Goal: Information Seeking & Learning: Learn about a topic

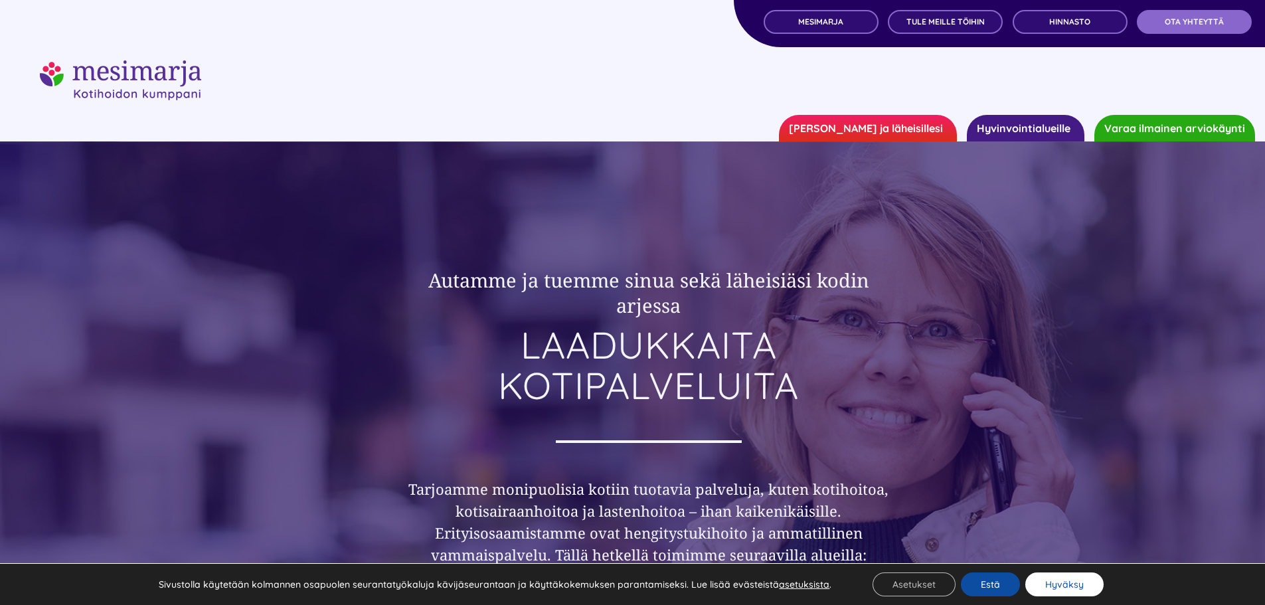
click at [1058, 589] on button "Hyväksy" at bounding box center [1065, 585] width 78 height 24
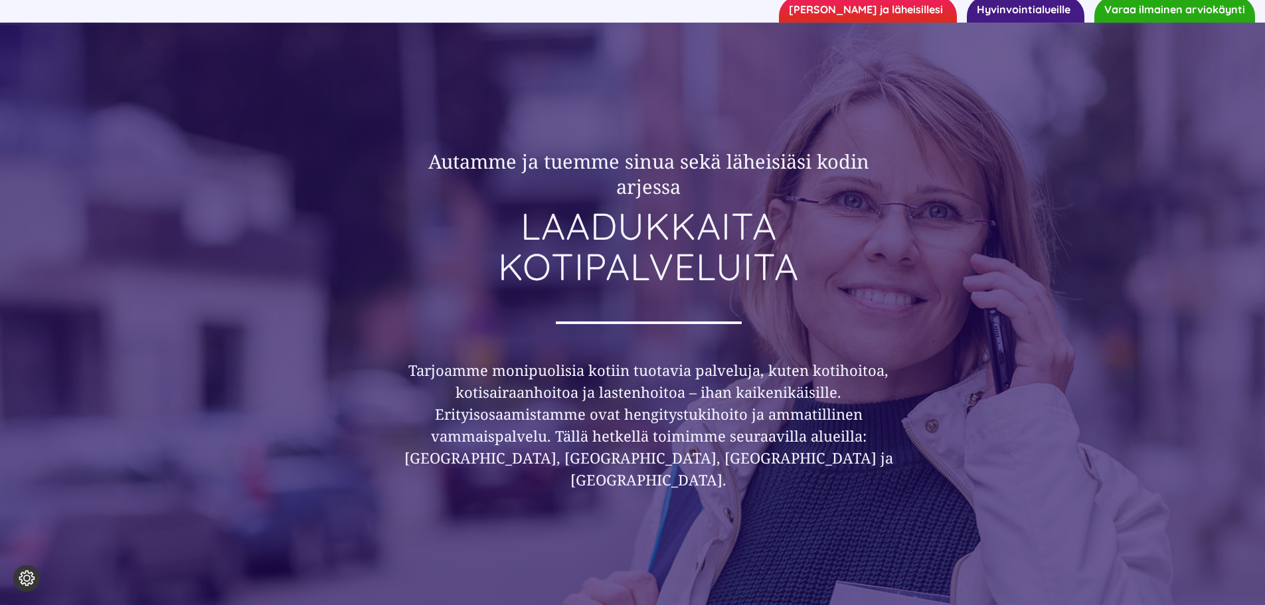
scroll to position [120, 0]
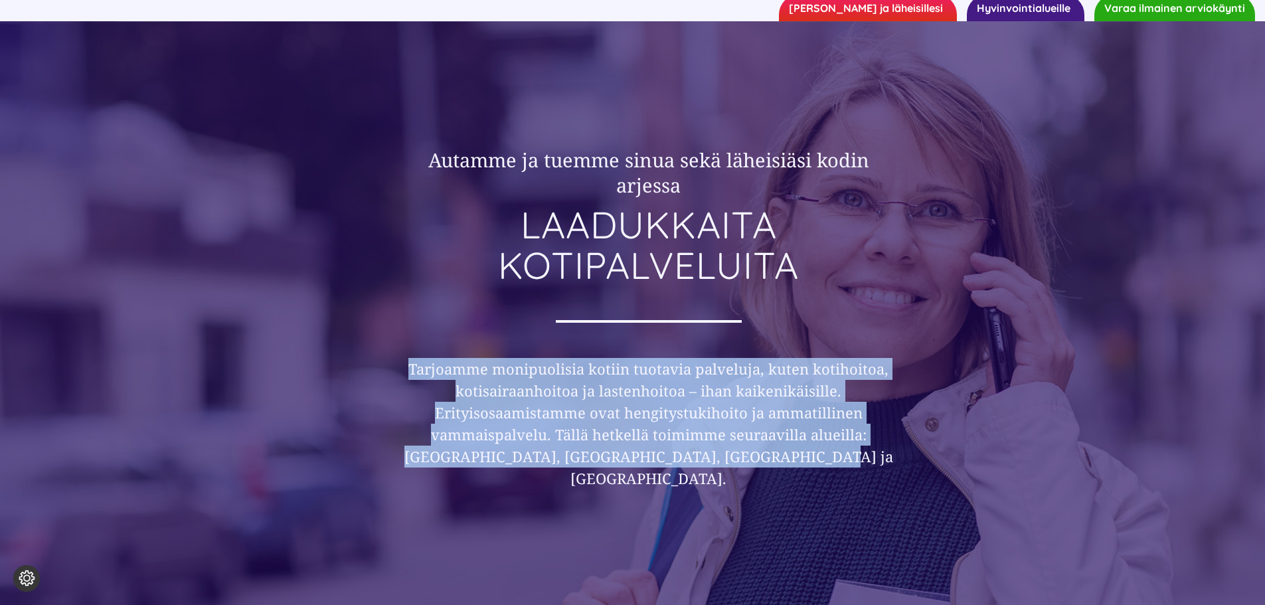
drag, startPoint x: 870, startPoint y: 457, endPoint x: 402, endPoint y: 365, distance: 477.3
click at [402, 365] on h3 "Tarjoamme monipuolisia kotiin tuotavia palveluja, kuten kotihoitoa, kotisairaan…" at bounding box center [649, 424] width 510 height 132
copy h3 "Tarjoamme monipuolisia kotiin tuotavia palveluja, kuten kotihoitoa, kotisairaan…"
click at [689, 438] on h3 "Tarjoamme monipuolisia kotiin tuotavia palveluja, kuten kotihoitoa, kotisairaan…" at bounding box center [649, 424] width 510 height 132
drag, startPoint x: 845, startPoint y: 460, endPoint x: 407, endPoint y: 353, distance: 451.4
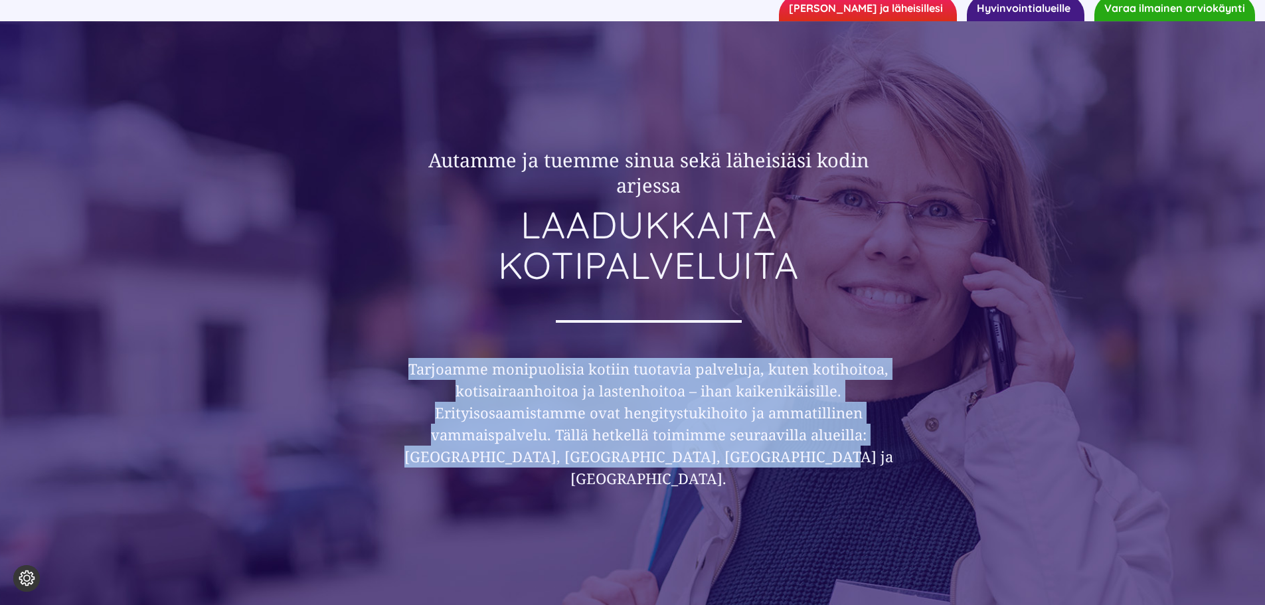
click at [407, 353] on div "Autamme ja tuemme sinua sekä läheisiäsi kodin arjessa LAADUKKAITA KOTIPALVELUIT…" at bounding box center [649, 334] width 510 height 589
copy h3 "Tarjoamme monipuolisia kotiin tuotavia palveluja, kuten kotihoitoa, kotisairaan…"
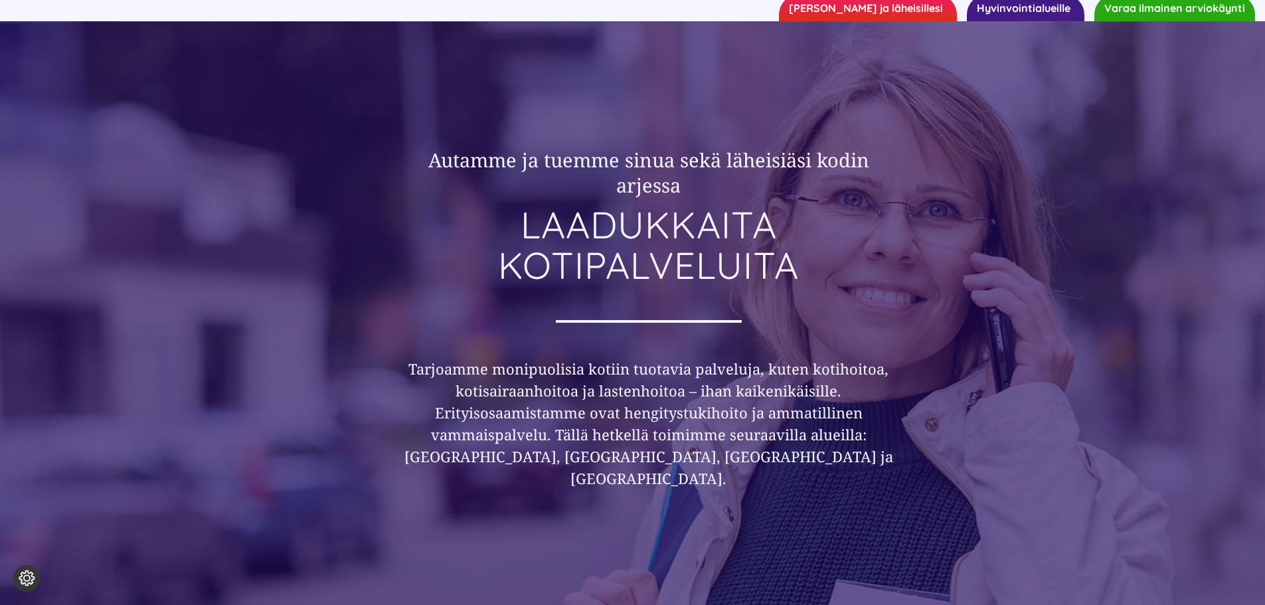
click at [1054, 243] on div "Autamme ja tuemme sinua sekä läheisiäsi kodin arjessa LAADUKKAITA KOTIPALVELUIT…" at bounding box center [632, 367] width 1265 height 693
